Goal: Information Seeking & Learning: Learn about a topic

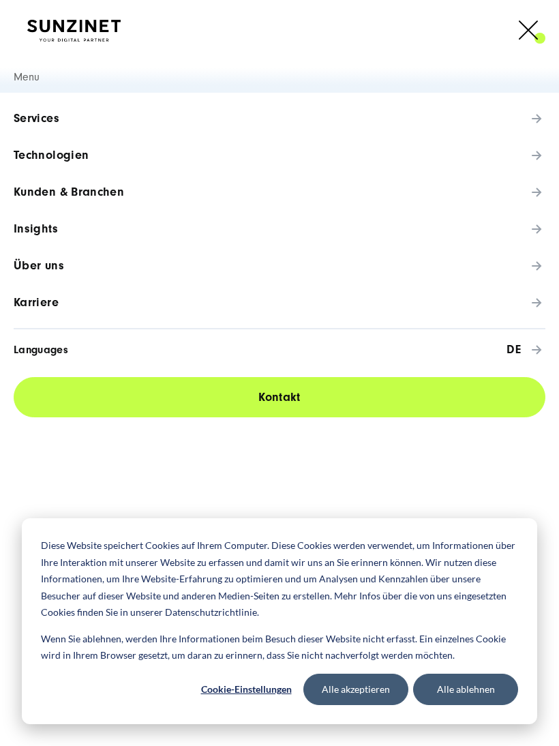
click at [44, 270] on span "Über uns" at bounding box center [39, 266] width 50 height 14
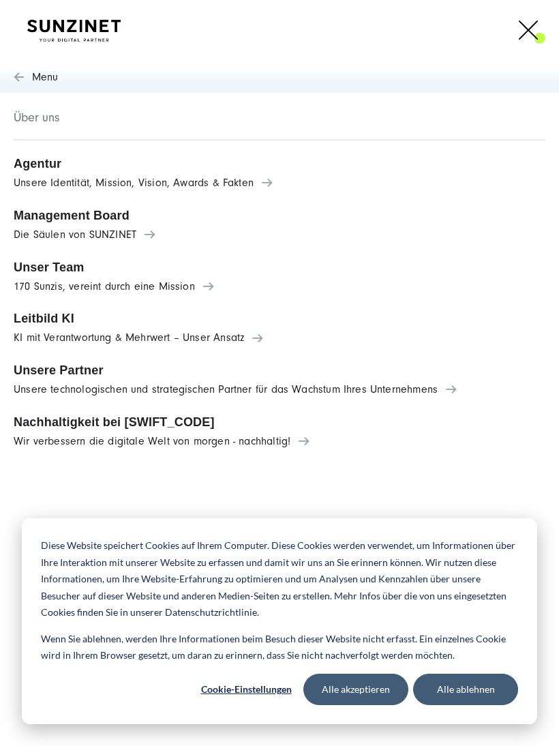
click at [39, 169] on span "Agentur" at bounding box center [280, 164] width 532 height 14
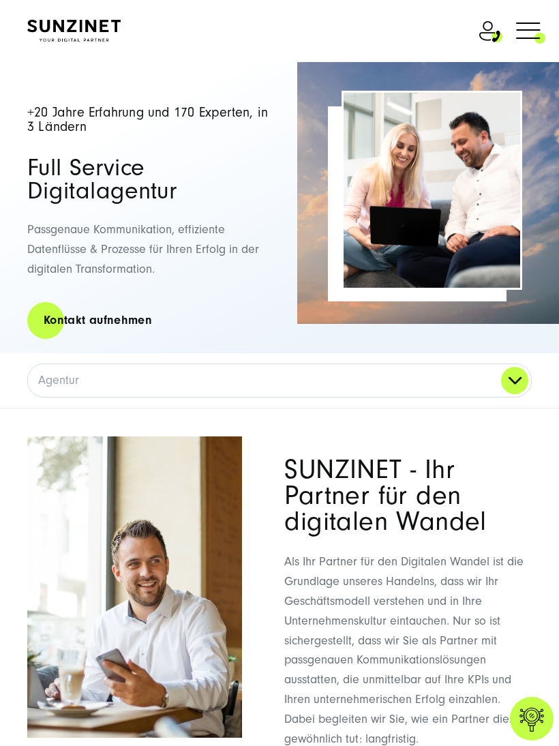
click at [525, 50] on link at bounding box center [529, 32] width 34 height 39
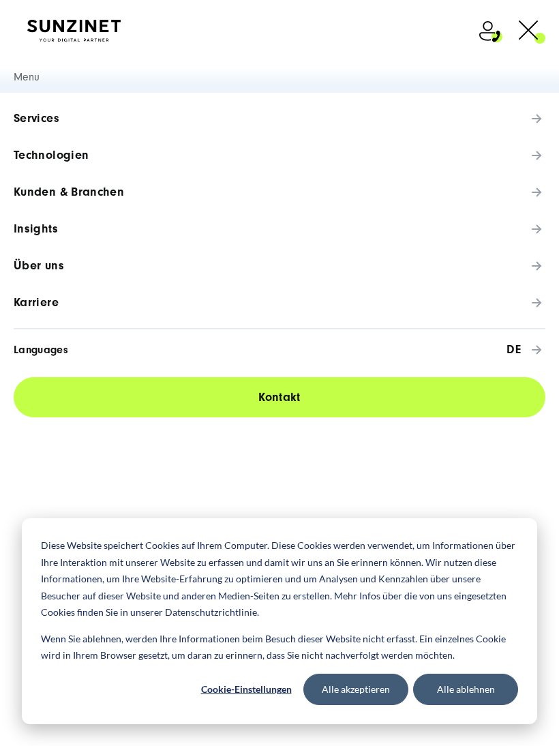
click at [37, 268] on span "Über uns" at bounding box center [39, 266] width 50 height 14
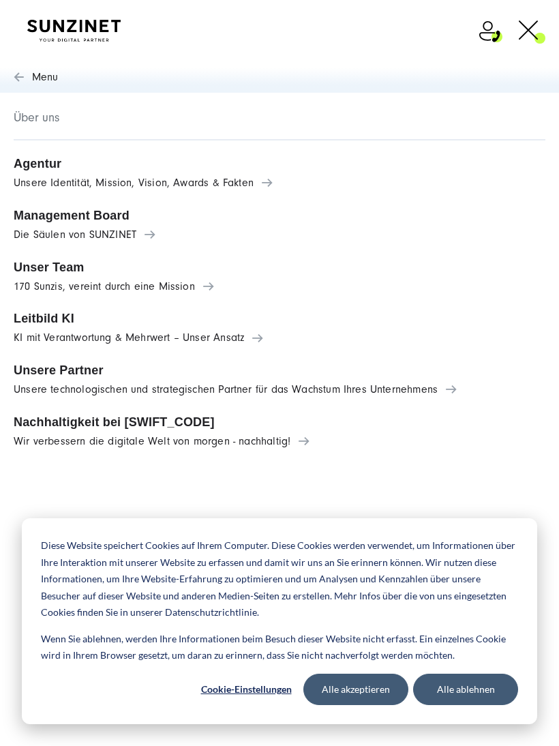
click at [68, 277] on link "Unser Team 170 Sunzis, vereint durch eine Mission" at bounding box center [279, 277] width 559 height 52
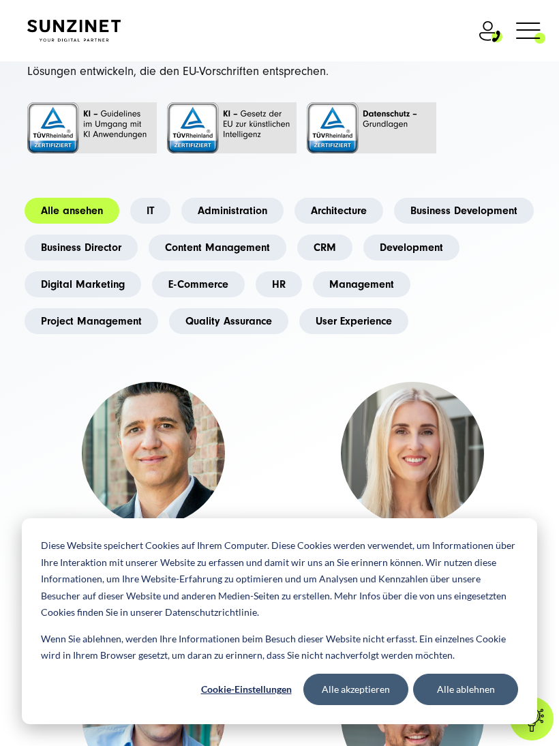
scroll to position [153, 0]
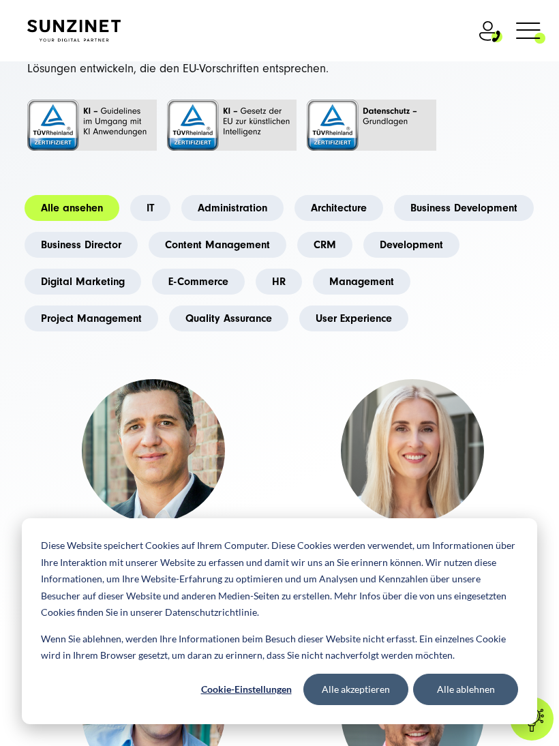
click at [141, 277] on link "Digital Marketing" at bounding box center [83, 282] width 117 height 26
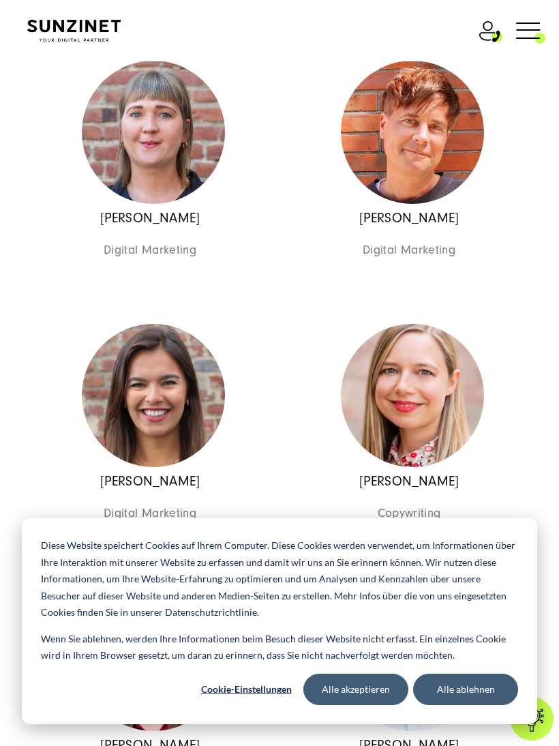
scroll to position [2764, 0]
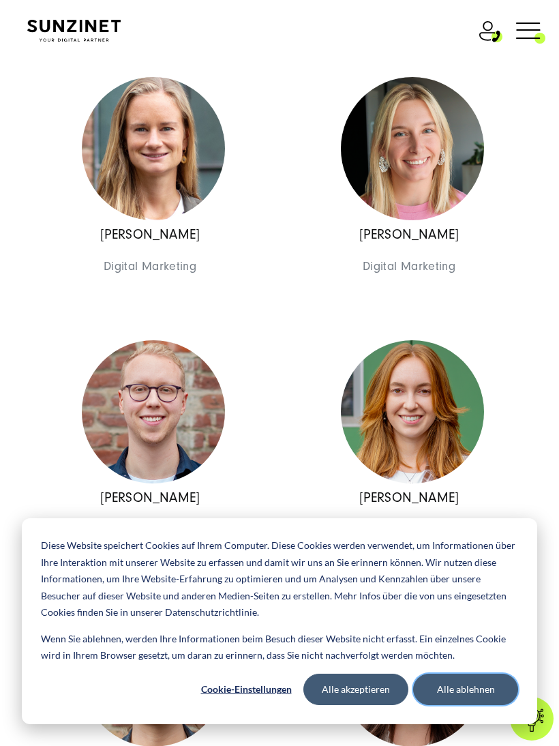
click at [465, 697] on button "Alle ablehnen" at bounding box center [465, 689] width 105 height 31
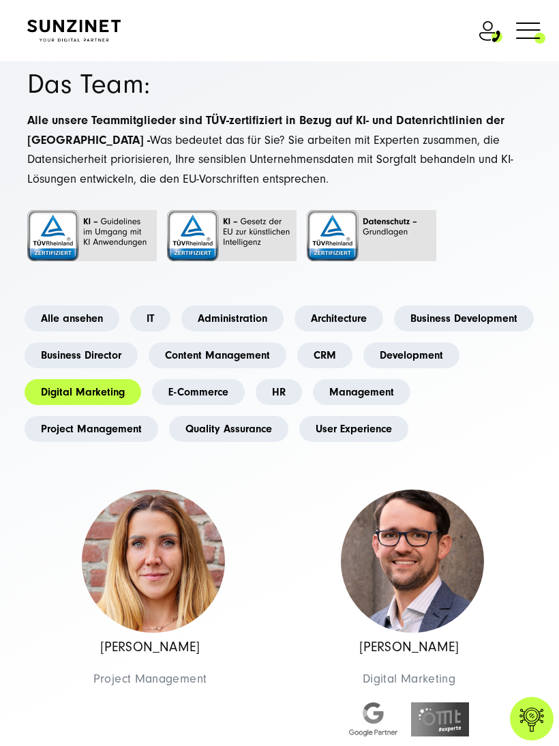
scroll to position [44, 0]
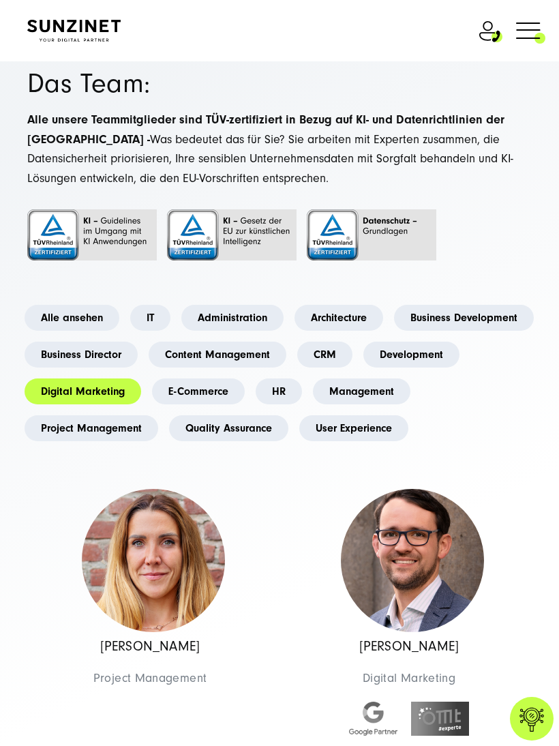
click at [70, 316] on link "Alle ansehen" at bounding box center [72, 318] width 95 height 26
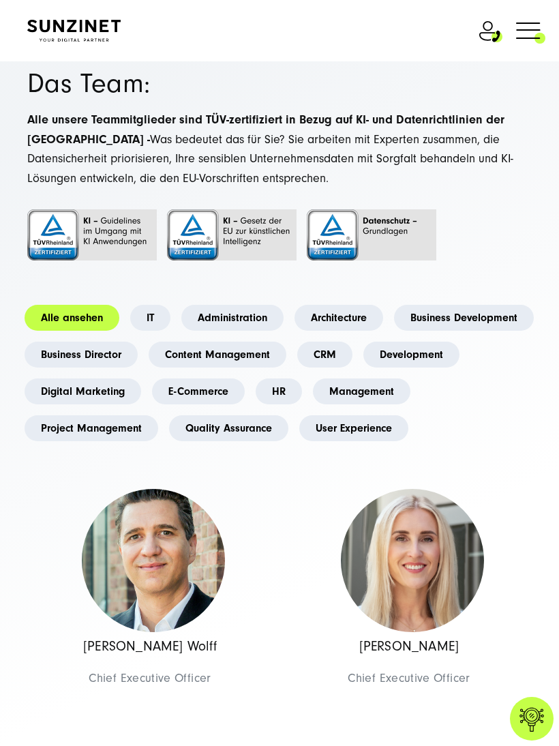
click at [353, 348] on link "CRM" at bounding box center [324, 355] width 55 height 26
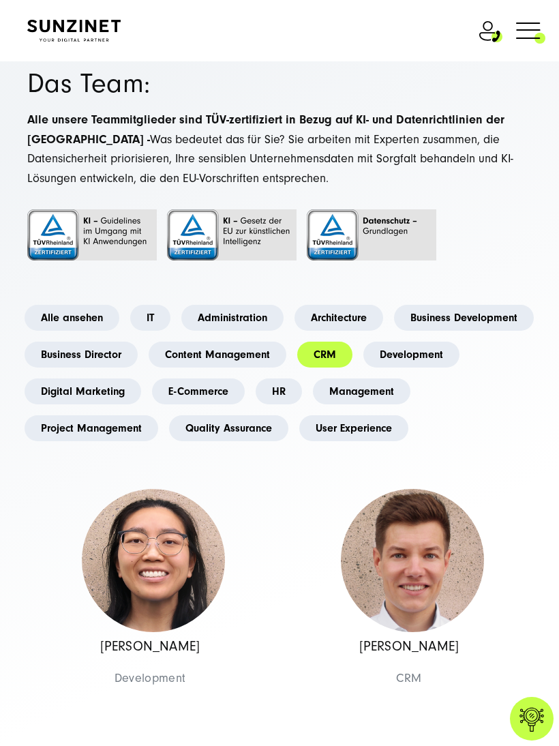
click at [286, 364] on link "Content Management" at bounding box center [218, 355] width 138 height 26
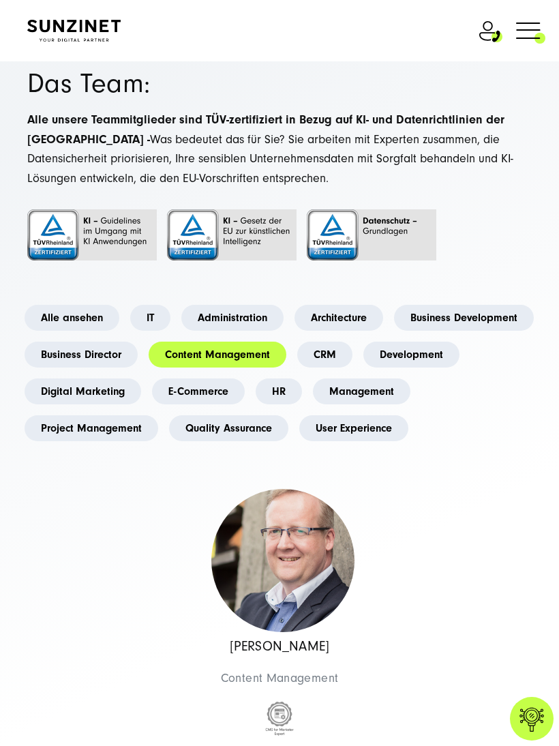
click at [286, 353] on link "Content Management" at bounding box center [218, 355] width 138 height 26
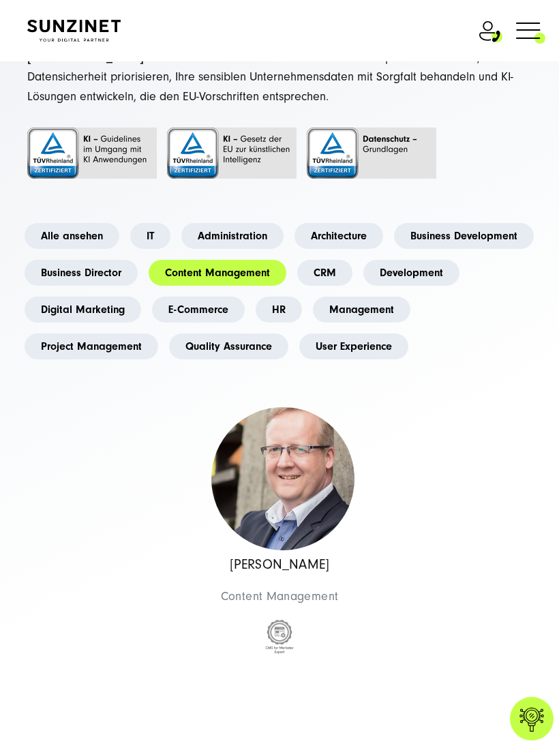
scroll to position [129, 0]
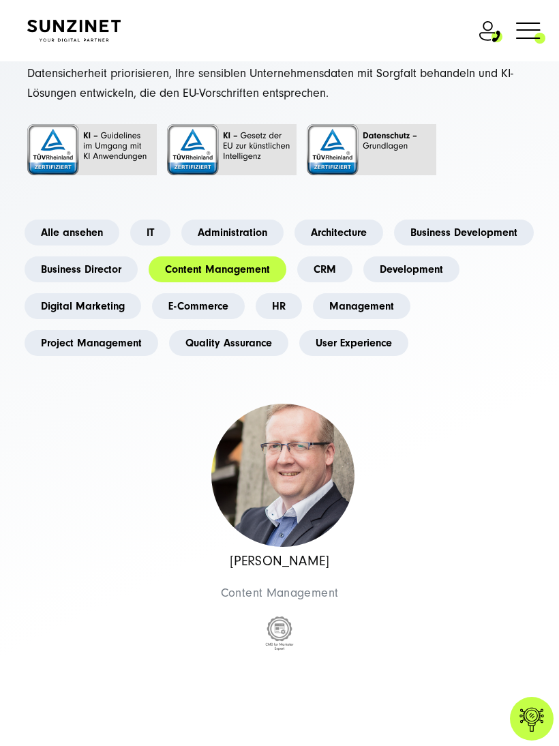
click at [374, 347] on link "User Experience" at bounding box center [353, 343] width 109 height 26
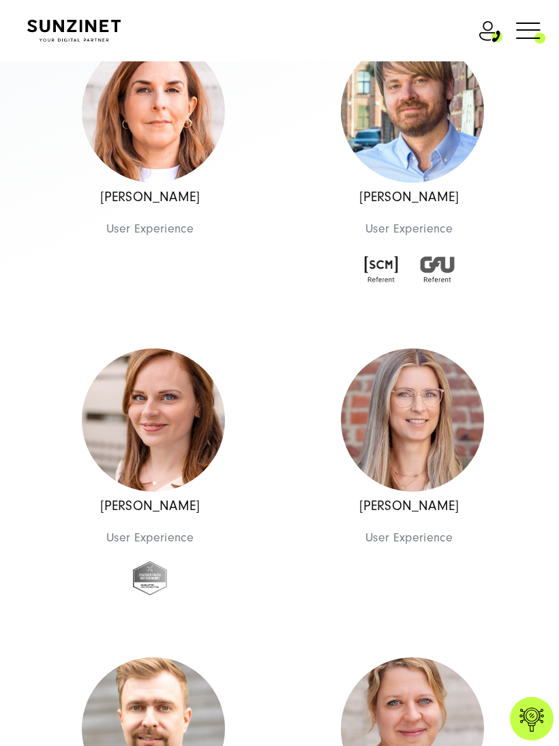
scroll to position [0, 0]
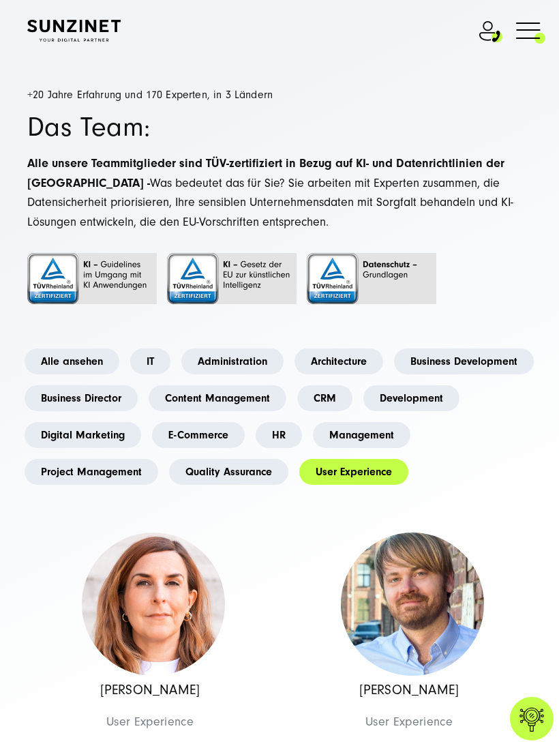
click at [132, 467] on link "Project Management" at bounding box center [92, 472] width 134 height 26
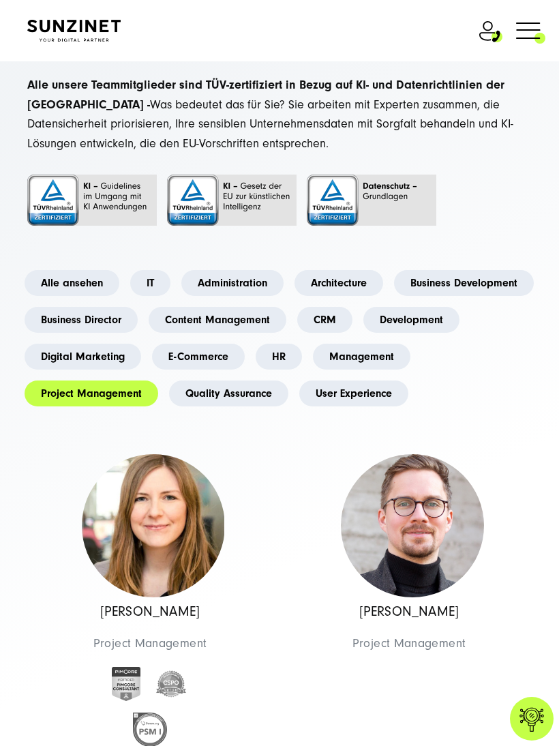
scroll to position [78, 0]
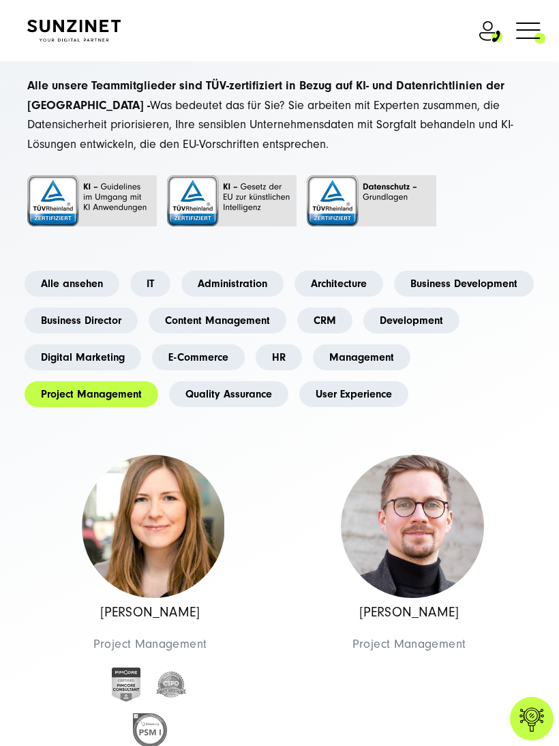
click at [349, 286] on link "Architecture" at bounding box center [339, 284] width 89 height 26
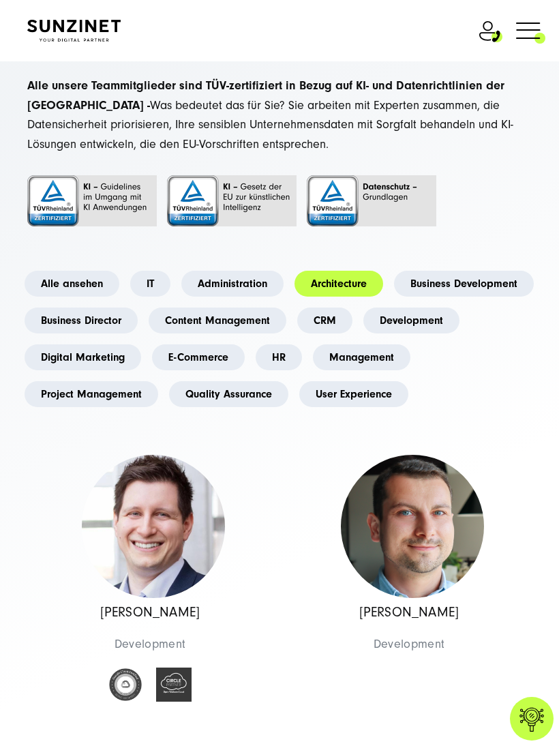
click at [286, 316] on link "Content Management" at bounding box center [218, 321] width 138 height 26
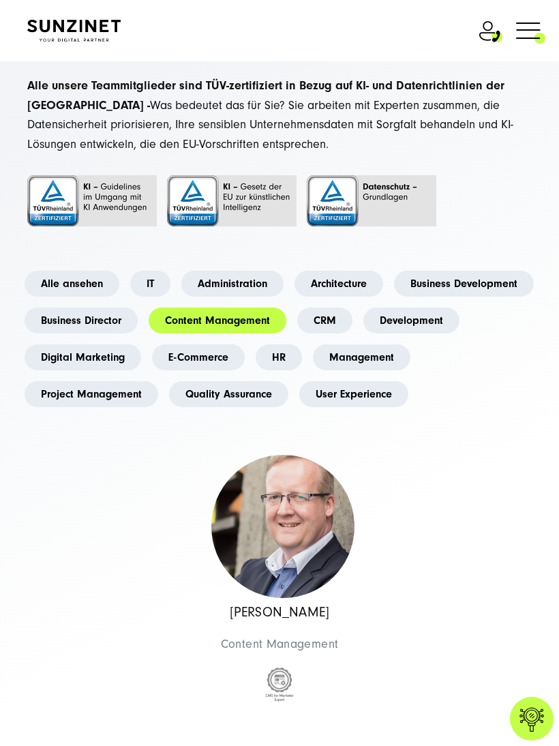
click at [138, 319] on link "Business Director" at bounding box center [81, 321] width 113 height 26
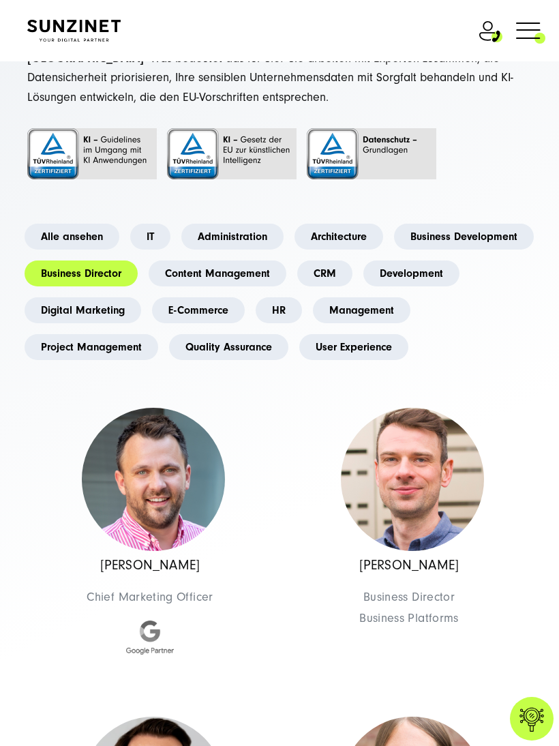
scroll to position [123, 0]
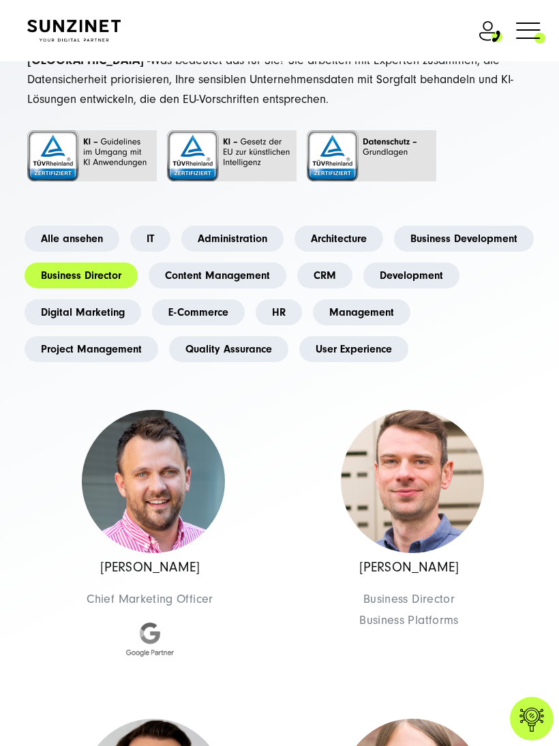
click at [394, 252] on link "Business Development" at bounding box center [464, 239] width 140 height 26
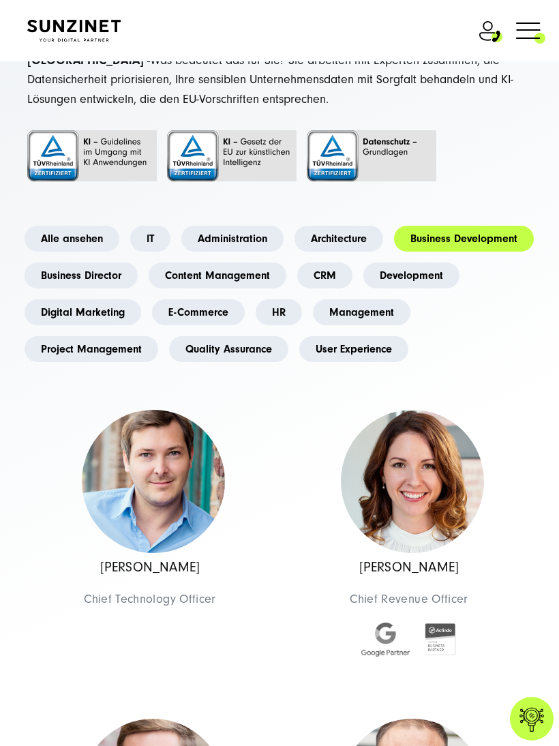
click at [252, 237] on link "Administration" at bounding box center [232, 239] width 102 height 26
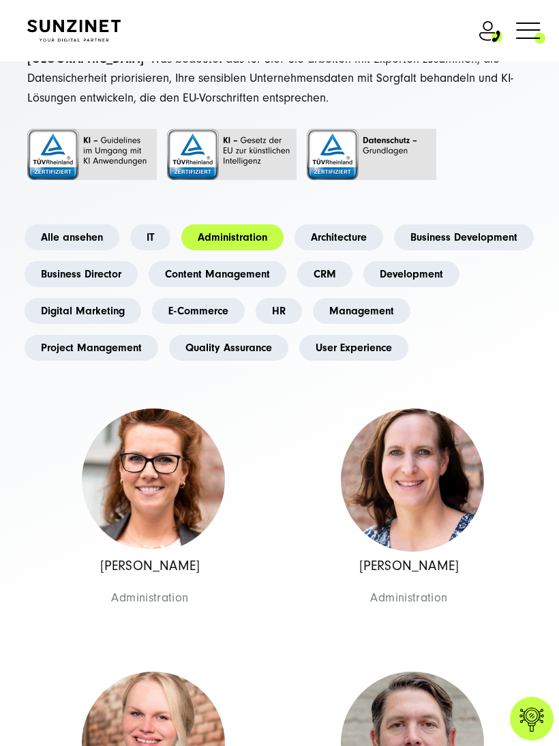
scroll to position [0, 0]
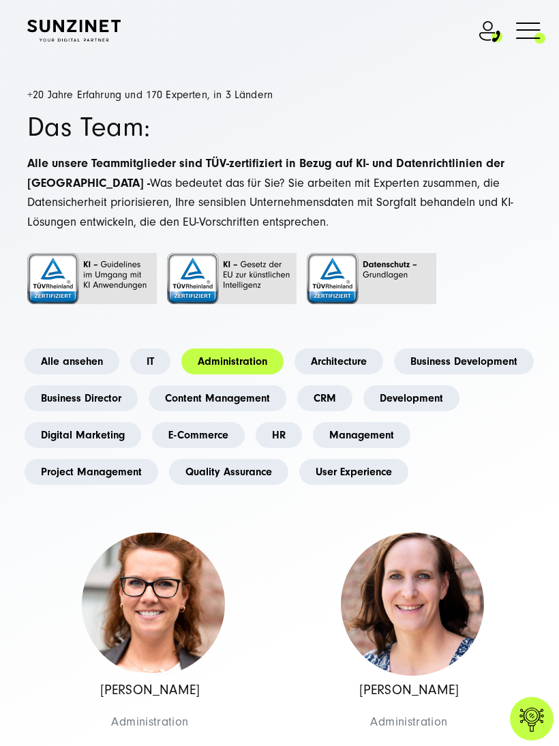
click at [546, 40] on span at bounding box center [546, 30] width 0 height 34
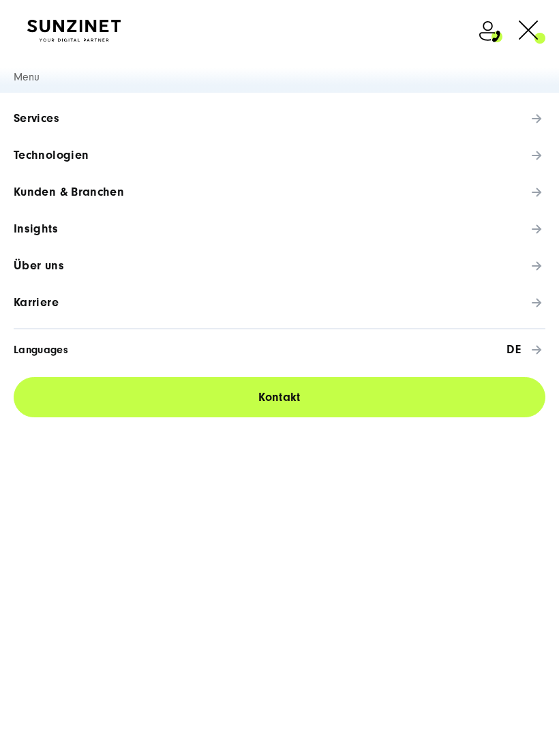
click at [546, 35] on span at bounding box center [546, 30] width 0 height 34
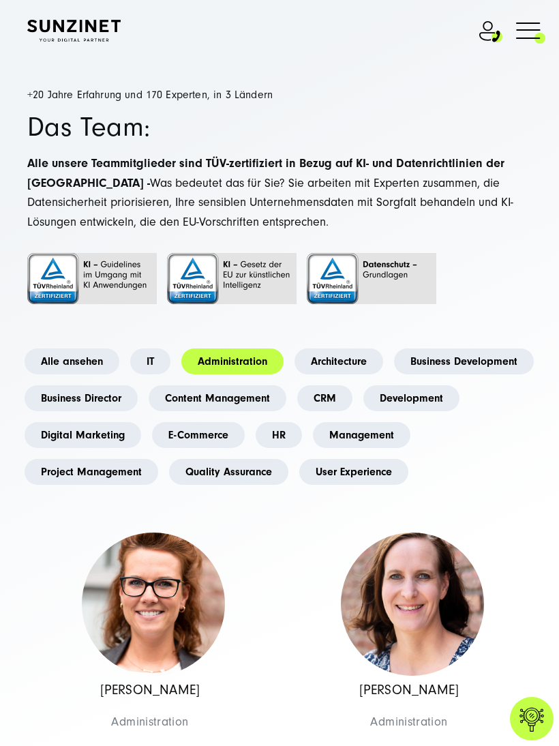
click at [261, 285] on img at bounding box center [232, 278] width 130 height 51
click at [546, 38] on span at bounding box center [546, 30] width 0 height 34
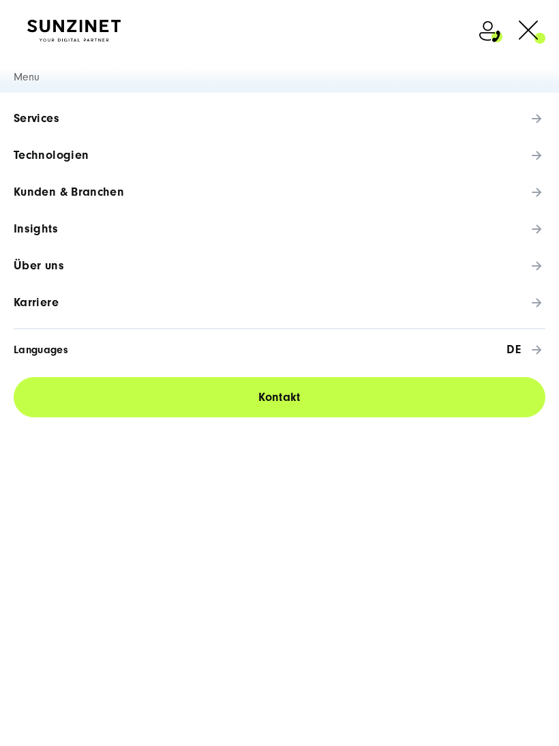
click at [47, 308] on span "Karriere" at bounding box center [36, 303] width 45 height 14
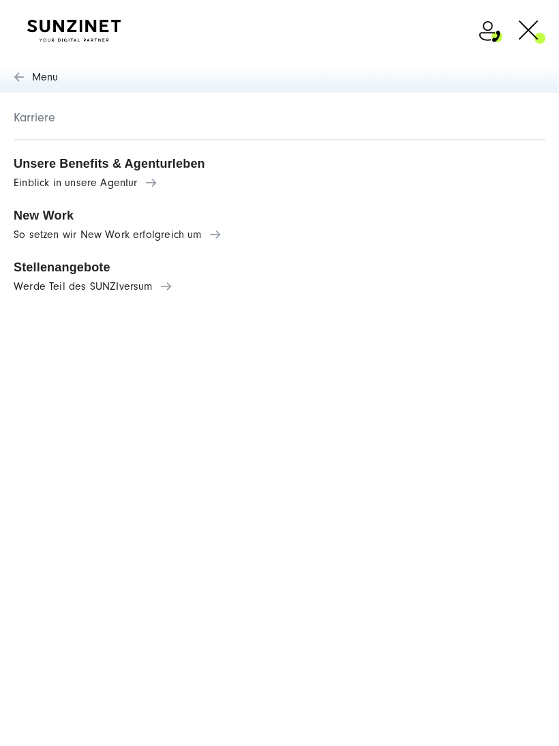
click at [52, 274] on link "Stellenangebote Werde Teil des SUNZIversum" at bounding box center [279, 277] width 559 height 52
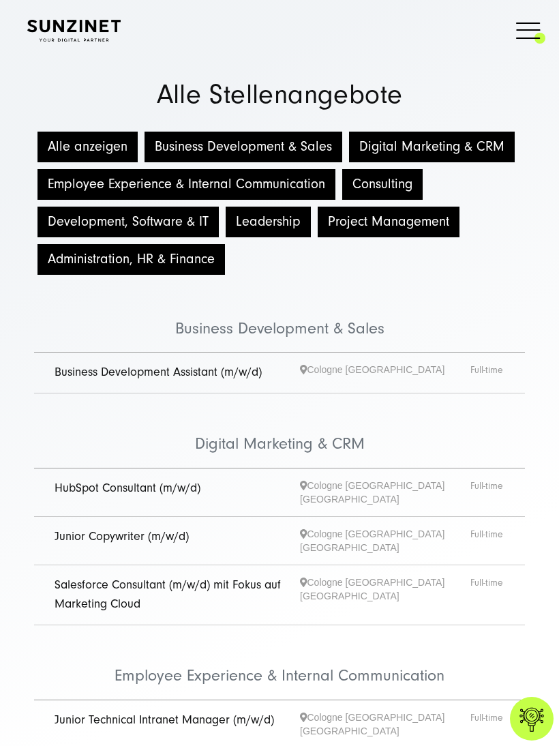
click at [546, 33] on span at bounding box center [546, 30] width 0 height 34
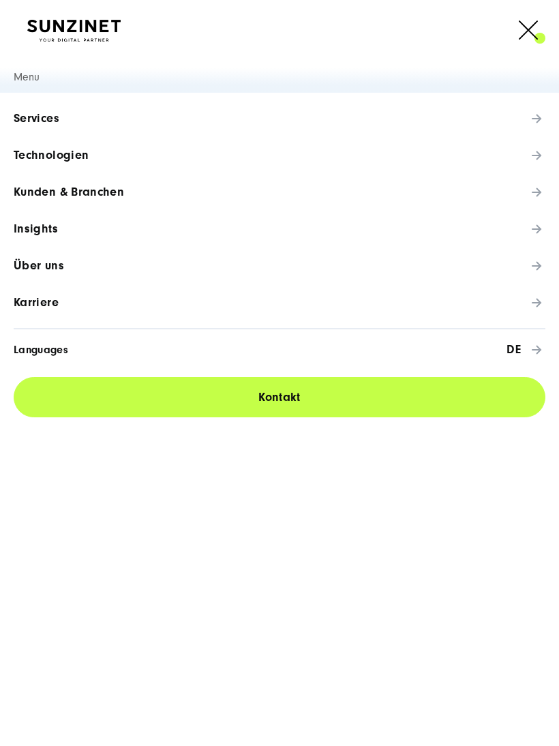
click at [47, 312] on link "Karriere" at bounding box center [279, 302] width 559 height 37
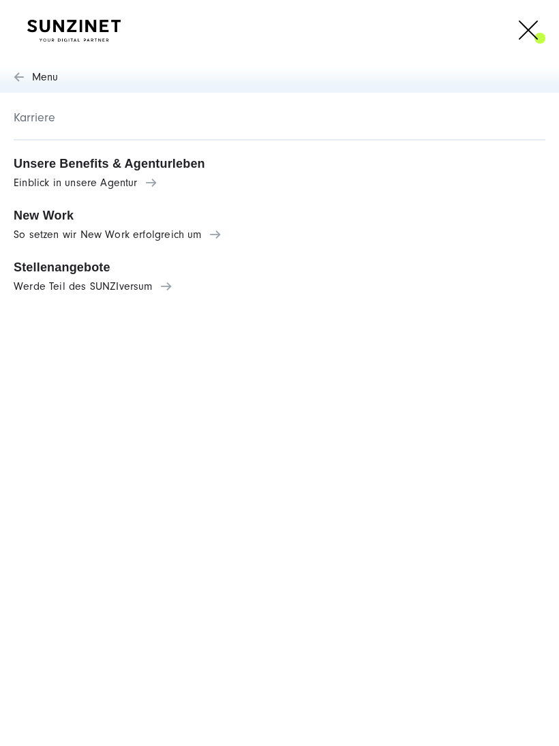
click at [51, 179] on span "Einblick in unsere Agentur" at bounding box center [280, 183] width 532 height 12
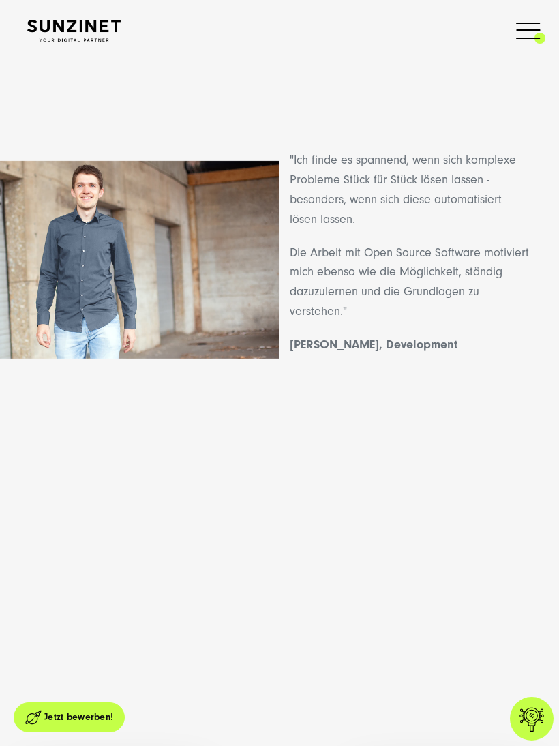
click at [546, 21] on span at bounding box center [546, 30] width 0 height 34
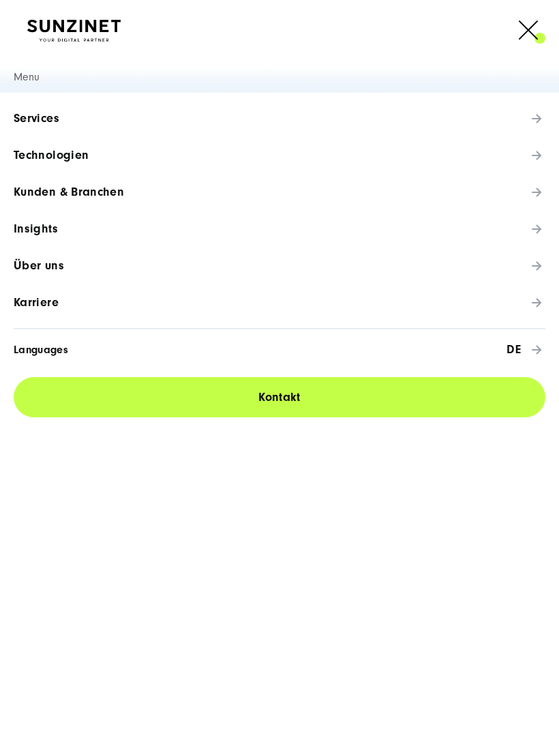
click at [546, 31] on span at bounding box center [546, 30] width 0 height 34
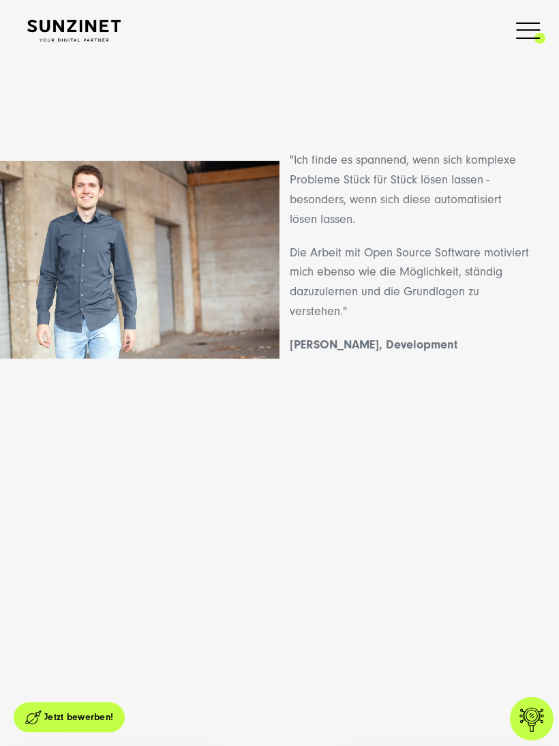
click at [173, 709] on div ""Ich finde es spannend, wenn sich komplexe Probleme Stück für Stück lösen lasse…" at bounding box center [279, 425] width 559 height 850
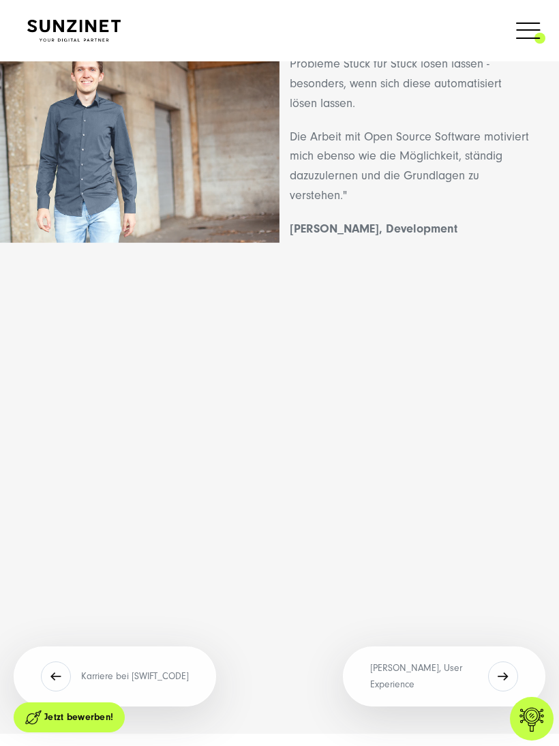
scroll to position [134, 0]
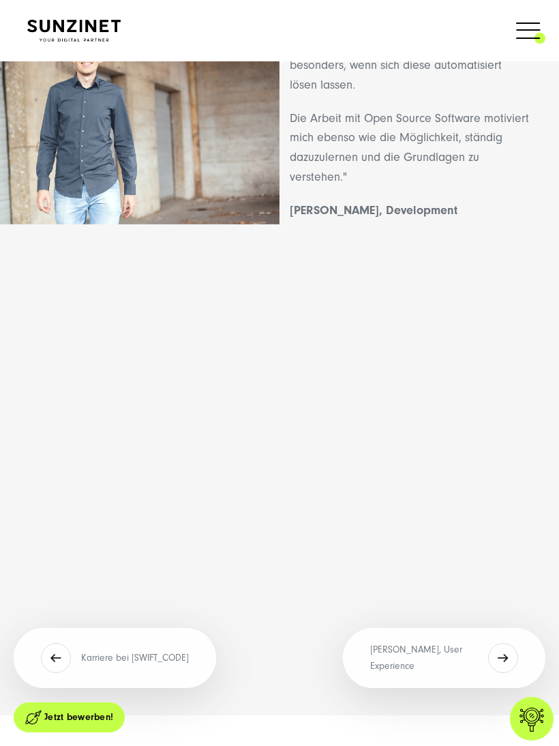
click at [138, 658] on button "Karriere bei [SWIFT_CODE]" at bounding box center [115, 658] width 203 height 60
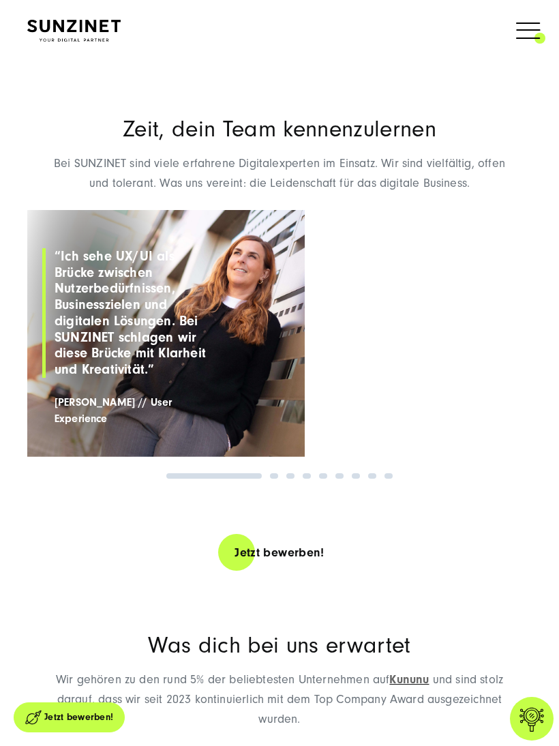
scroll to position [1401, 0]
click at [278, 473] on link "2" at bounding box center [274, 475] width 8 height 5
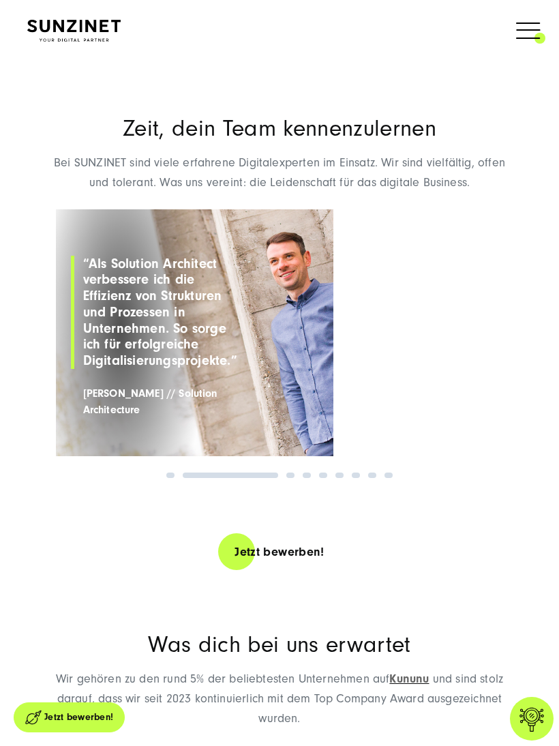
scroll to position [1399, 0]
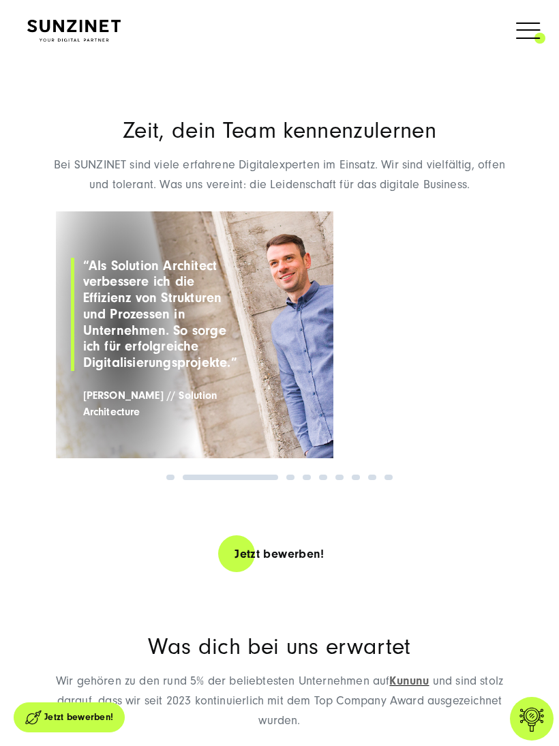
click at [292, 475] on link "3" at bounding box center [290, 477] width 8 height 5
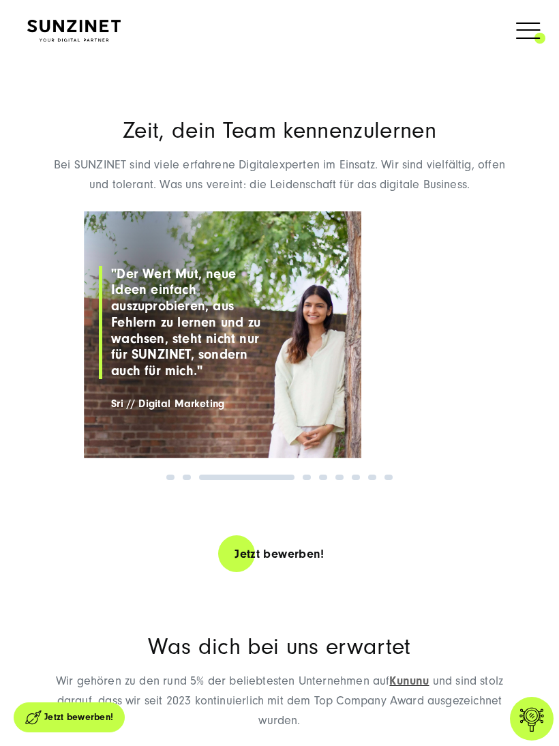
click at [307, 475] on link "4" at bounding box center [307, 477] width 8 height 5
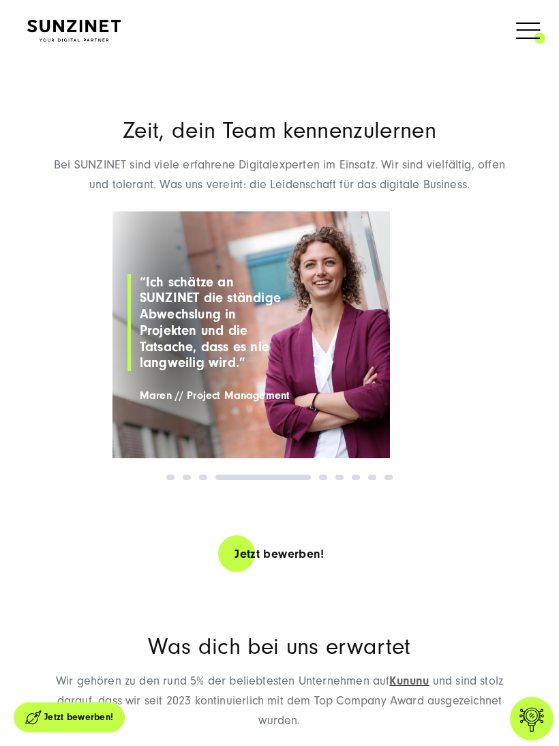
click at [326, 475] on link "5" at bounding box center [323, 477] width 8 height 5
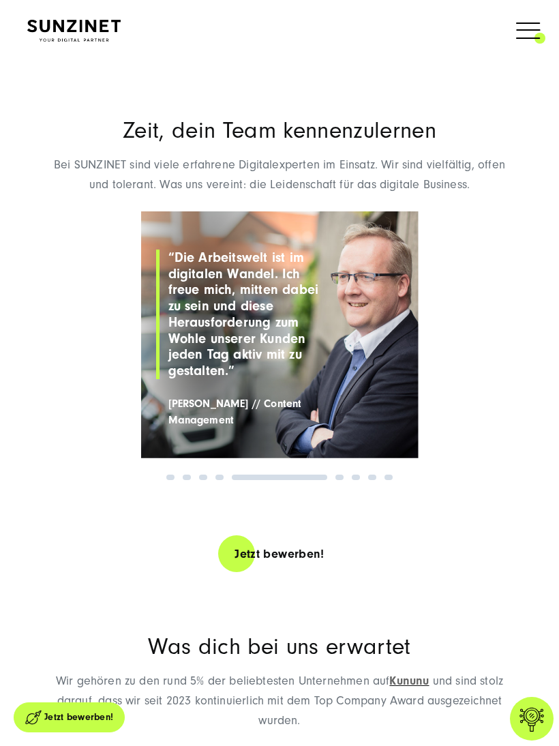
click at [338, 475] on link "6" at bounding box center [340, 477] width 8 height 5
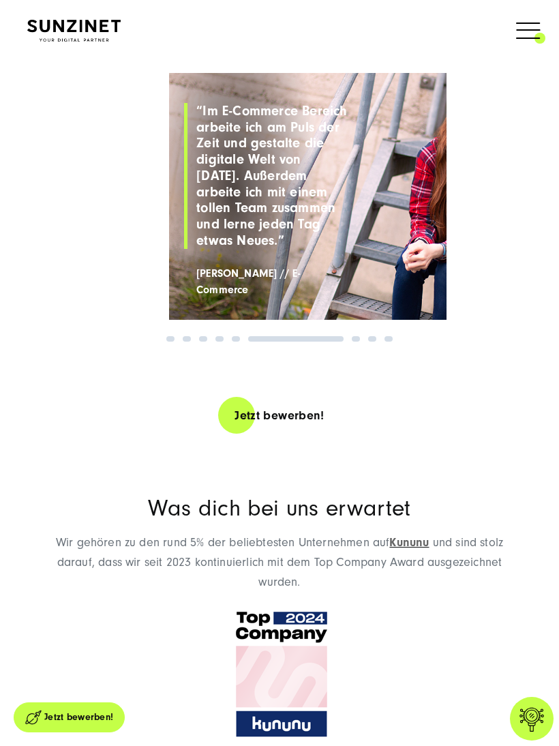
scroll to position [1519, 0]
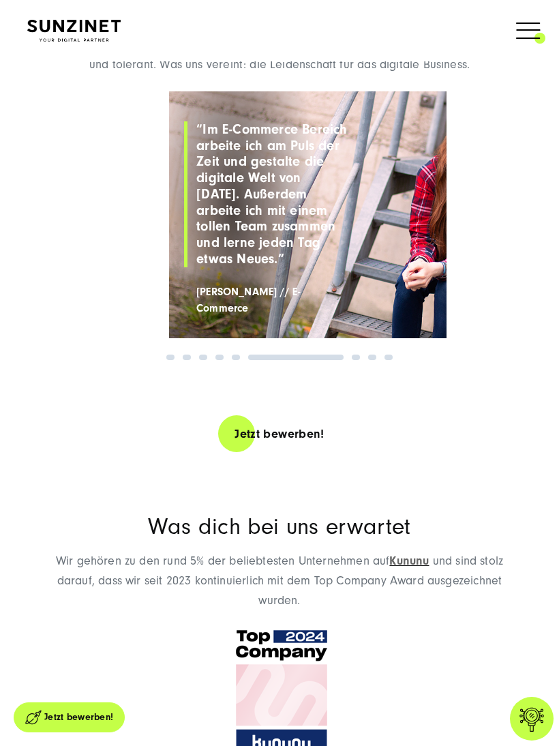
click at [359, 355] on link "7" at bounding box center [356, 357] width 8 height 5
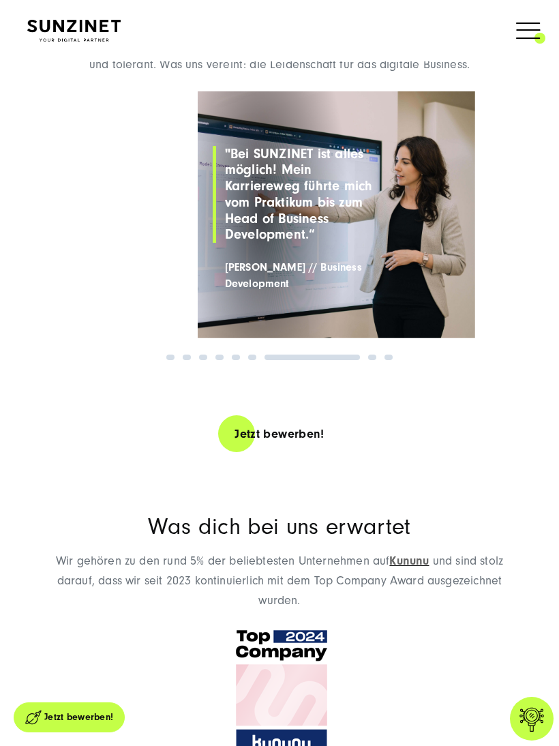
click at [373, 355] on link "8" at bounding box center [372, 357] width 8 height 5
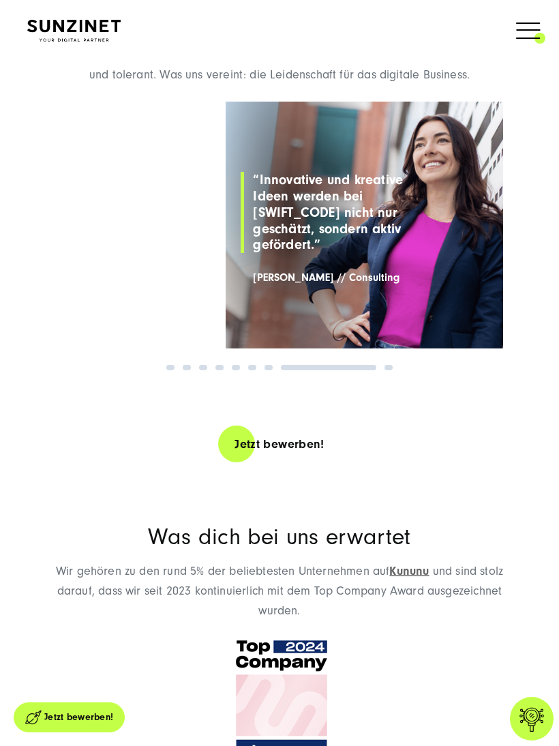
scroll to position [1507, 0]
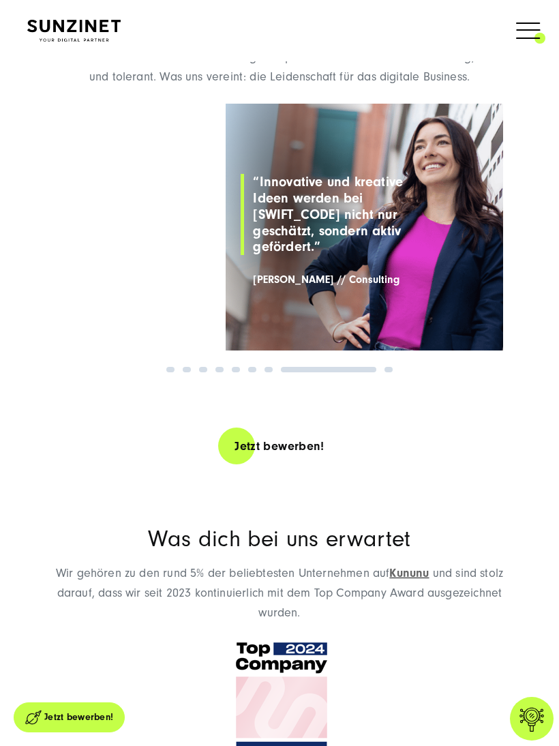
click at [392, 337] on div "Zeit, dein Team kennenzulernen Bei SUNZINET sind viele erfahrene Digitalexperte…" at bounding box center [279, 192] width 559 height 360
click at [391, 367] on link "9" at bounding box center [389, 369] width 8 height 5
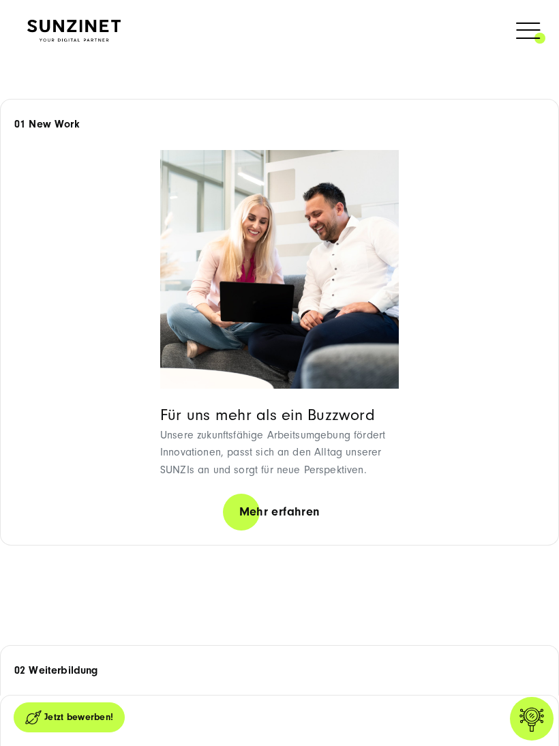
scroll to position [2299, 0]
